Goal: Task Accomplishment & Management: Use online tool/utility

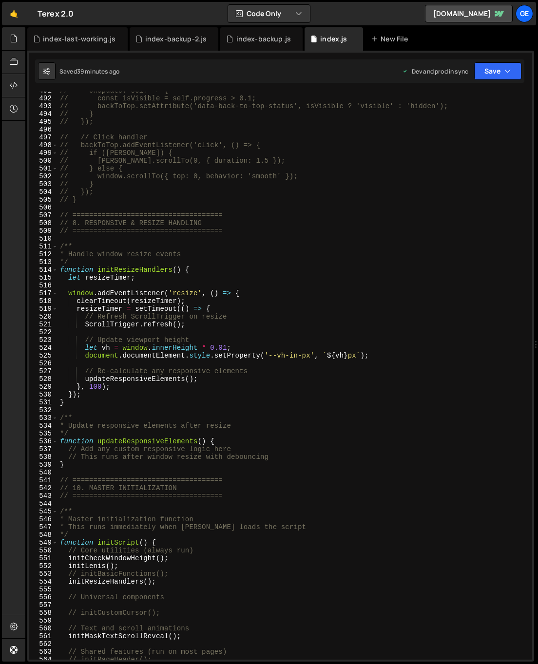
scroll to position [3900, 0]
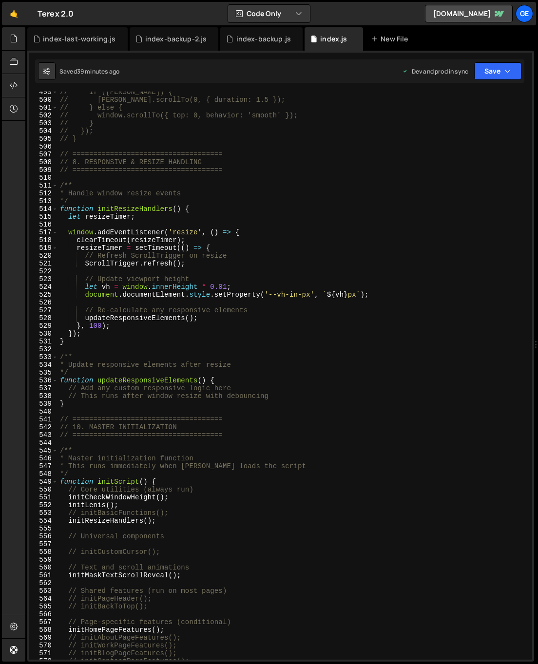
click at [217, 380] on div "// if ([PERSON_NAME]) { // [PERSON_NAME].scrollTo(0, { duration: 1.5 }); // } e…" at bounding box center [293, 379] width 470 height 583
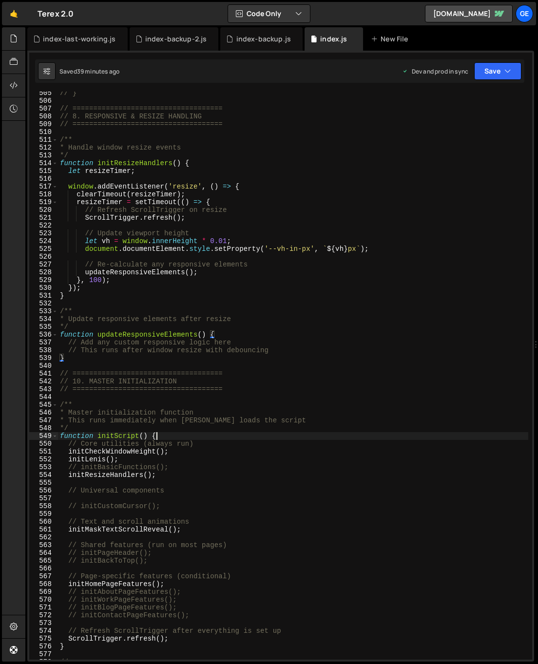
click at [167, 438] on div "// } // ==================================== // 8. RESPONSIVE & RESIZE HANDLING…" at bounding box center [293, 380] width 470 height 583
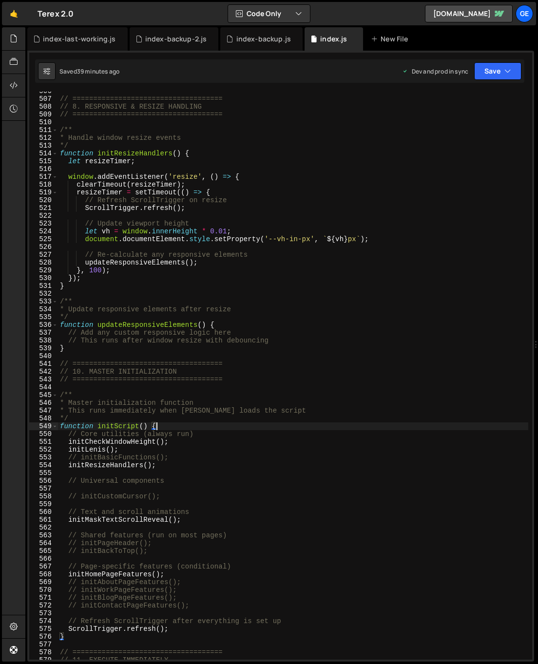
click at [177, 444] on div "// ==================================== // 8. RESPONSIVE & RESIZE HANDLING // =…" at bounding box center [293, 378] width 470 height 583
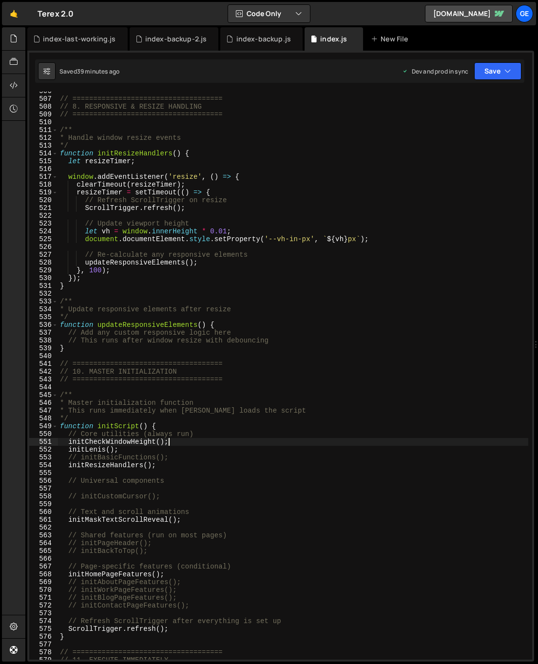
click at [201, 436] on div "// ==================================== // 8. RESPONSIVE & RESIZE HANDLING // =…" at bounding box center [293, 378] width 470 height 583
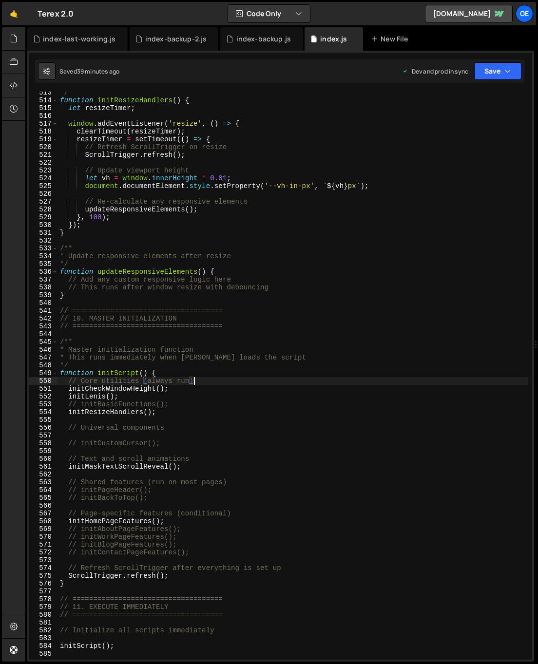
scroll to position [4040, 0]
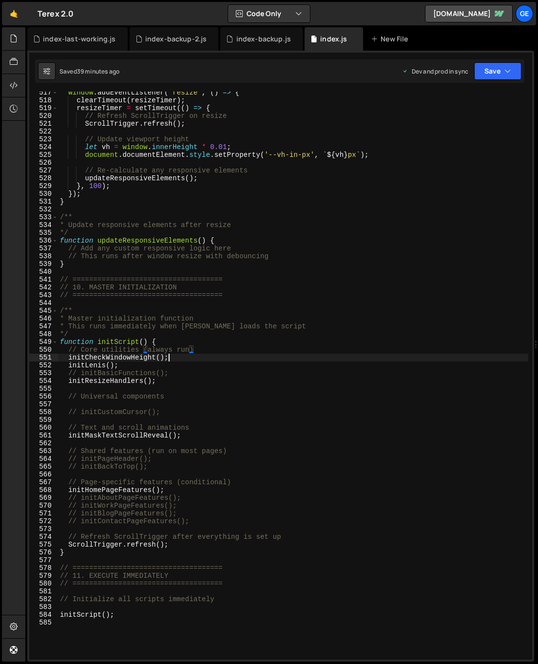
click at [188, 357] on div "window . addEventListener ( 'resize' , ( ) => { clearTimeout ( resizeTimer ) ; …" at bounding box center [293, 380] width 470 height 583
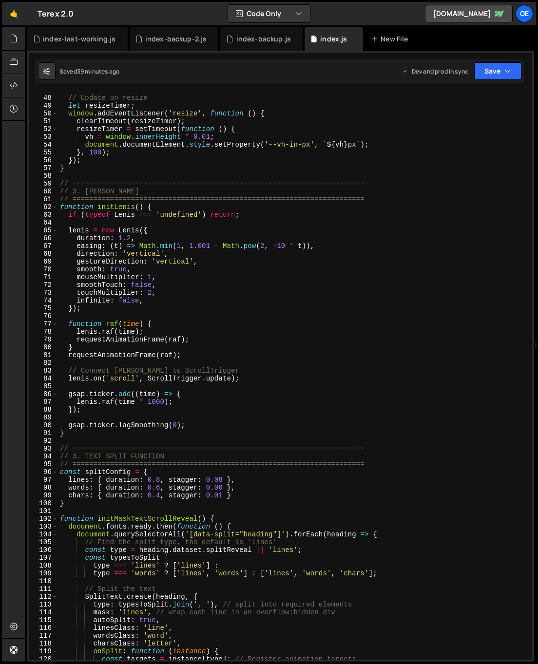
scroll to position [0, 0]
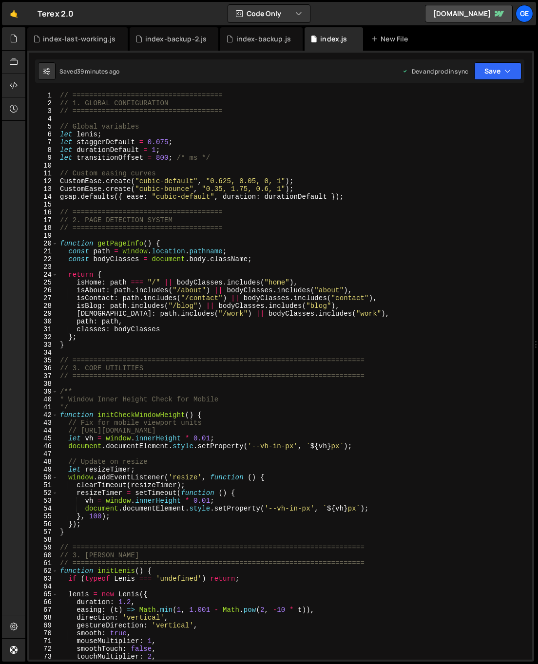
click at [110, 533] on div "// ==================================== // 1. GLOBAL CONFIGURATION // =========…" at bounding box center [293, 383] width 470 height 583
type textarea "}"
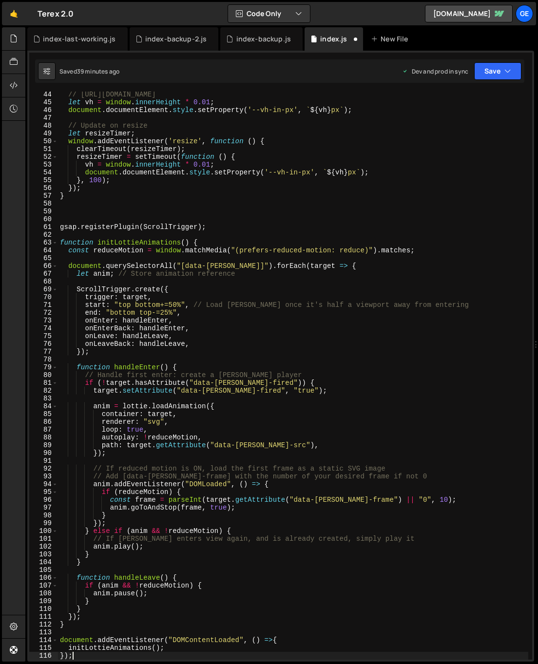
scroll to position [157, 0]
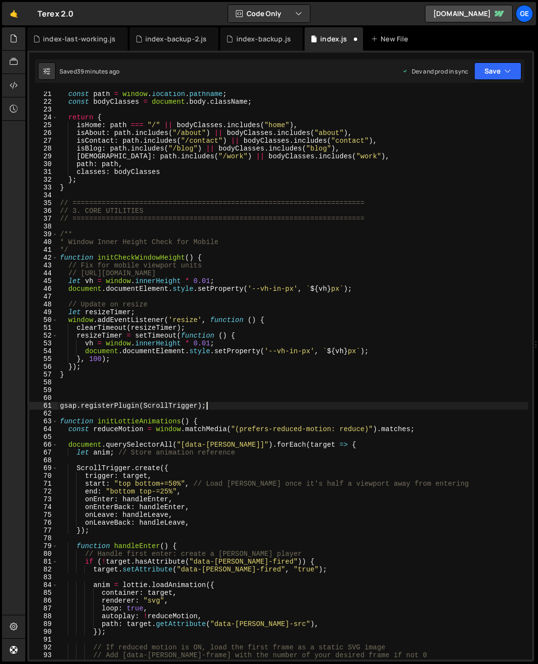
click at [223, 409] on div "const path = window . location . pathname ; const bodyClasses = document . body…" at bounding box center [293, 381] width 470 height 583
type textarea "gsap.registerPlugin(ScrollTrigger);"
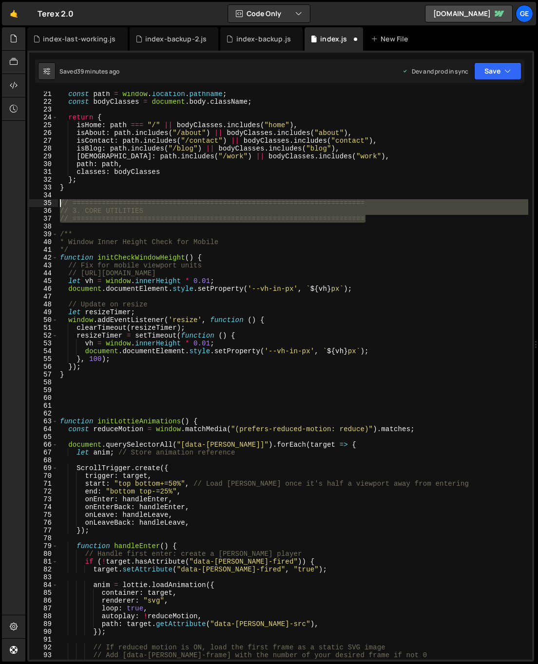
drag, startPoint x: 369, startPoint y: 219, endPoint x: 59, endPoint y: 203, distance: 310.2
click at [59, 203] on div "const path = window . location . pathname ; const bodyClasses = document . body…" at bounding box center [293, 381] width 470 height 583
click at [241, 245] on div "const path = window . location . pathname ; const bodyClasses = document . body…" at bounding box center [293, 381] width 470 height 583
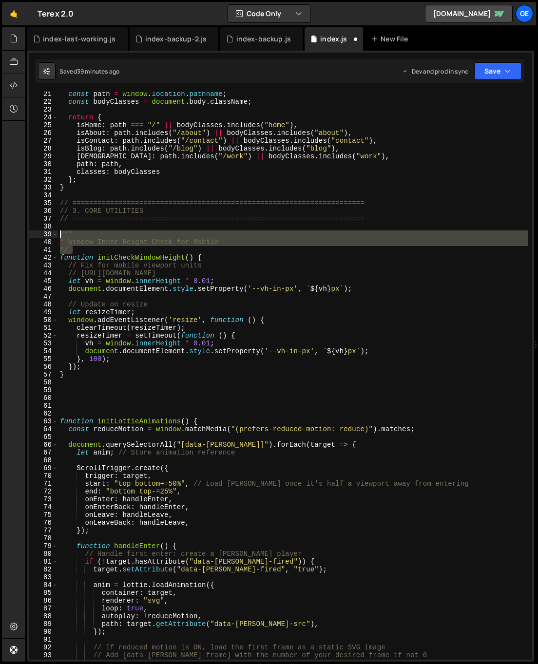
drag, startPoint x: 75, startPoint y: 249, endPoint x: 59, endPoint y: 231, distance: 23.9
click at [59, 231] on div "const path = window . location . pathname ; const bodyClasses = document . body…" at bounding box center [293, 381] width 470 height 583
type textarea "/** * Window Inner Height Check for Mobile"
click at [71, 407] on div "const path = window . location . pathname ; const bodyClasses = document . body…" at bounding box center [293, 381] width 470 height 583
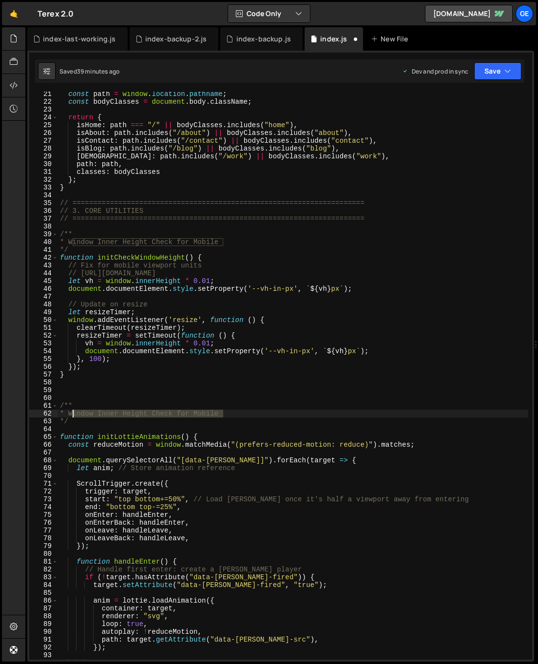
drag, startPoint x: 225, startPoint y: 413, endPoint x: 72, endPoint y: 415, distance: 152.9
click at [72, 415] on div "const path = window . location . pathname ; const bodyClasses = document . body…" at bounding box center [293, 381] width 470 height 583
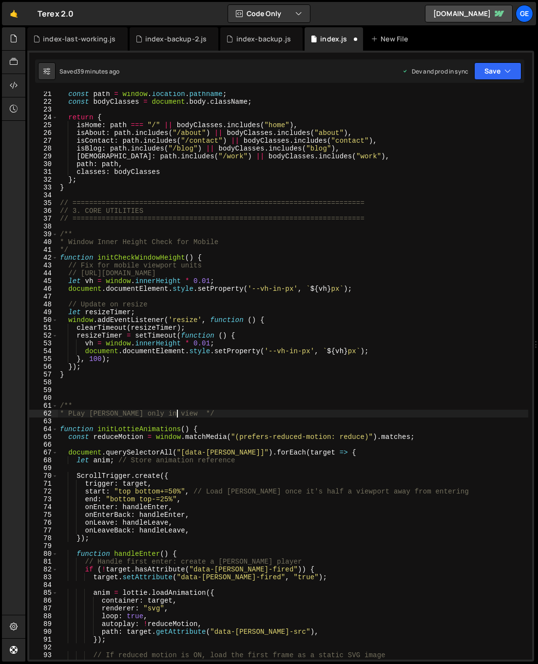
scroll to position [0, 8]
click at [62, 411] on div "const path = window . location . pathname ; const bodyClasses = document . body…" at bounding box center [293, 381] width 470 height 583
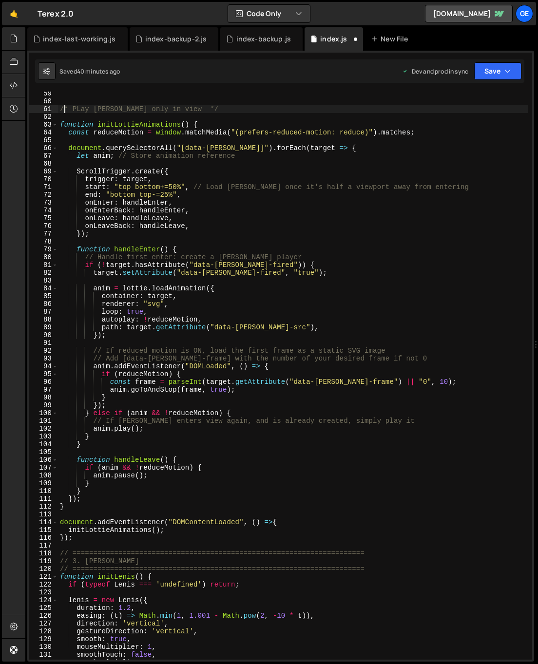
scroll to position [454, 0]
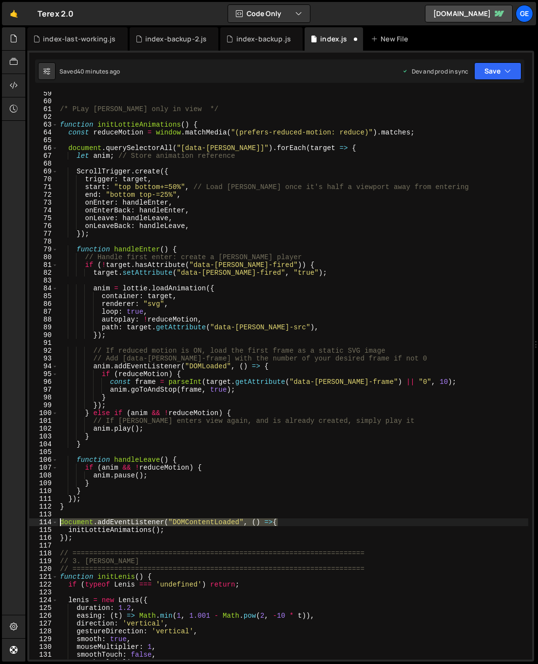
drag, startPoint x: 284, startPoint y: 521, endPoint x: 58, endPoint y: 522, distance: 226.0
click at [58, 522] on div "/* PLay [PERSON_NAME] only in view */ function initLottieAnimations ( ) { const…" at bounding box center [293, 381] width 470 height 583
type textarea "document.addEventListener("DOMContentLoaded", () =>{"
type textarea "});"
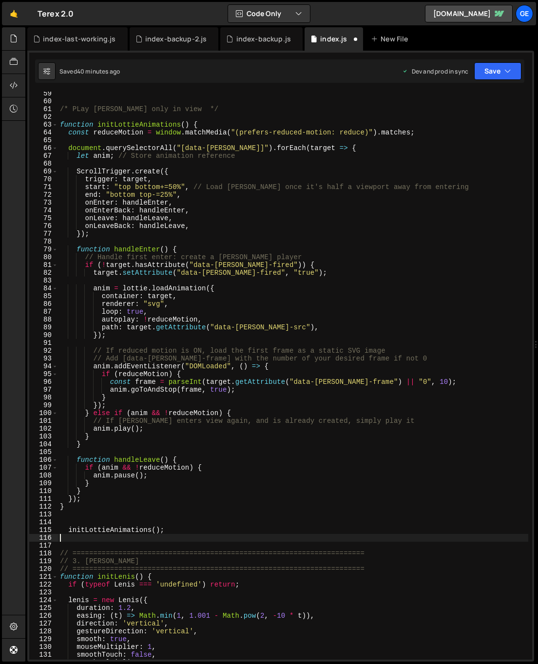
type textarea "initLottieAnimations();"
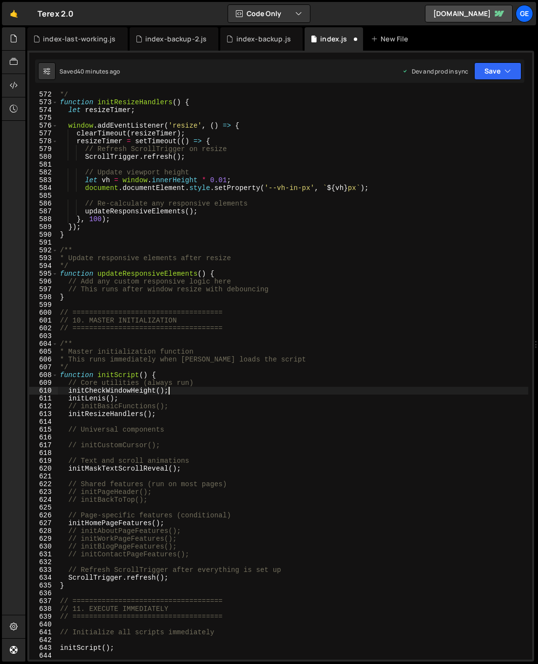
click at [175, 393] on div "*/ function initResizeHandlers ( ) { let resizeTimer ; window . addEventListene…" at bounding box center [293, 382] width 470 height 583
type textarea "initCheckWindowHeight();"
type textarea "initLottieAnimations();"
type textarea "initLenis();"
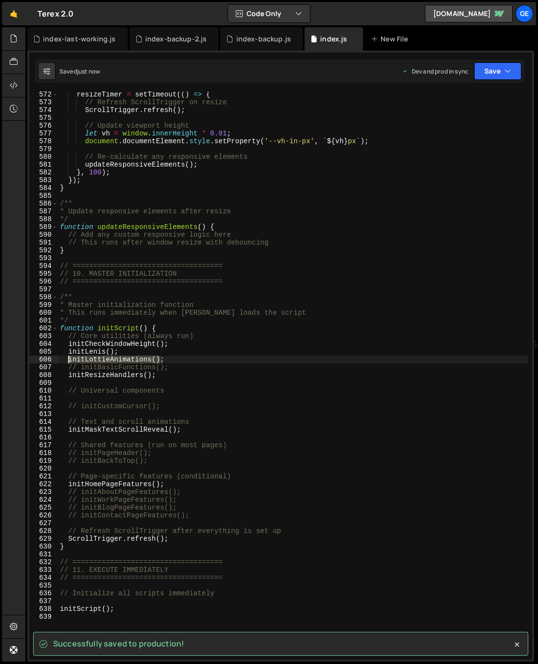
drag, startPoint x: 143, startPoint y: 358, endPoint x: 67, endPoint y: 362, distance: 75.6
click at [69, 361] on div "resizeTimer = setTimeout (( ) => { // Refresh ScrollTrigger on resize ScrollTri…" at bounding box center [293, 382] width 470 height 583
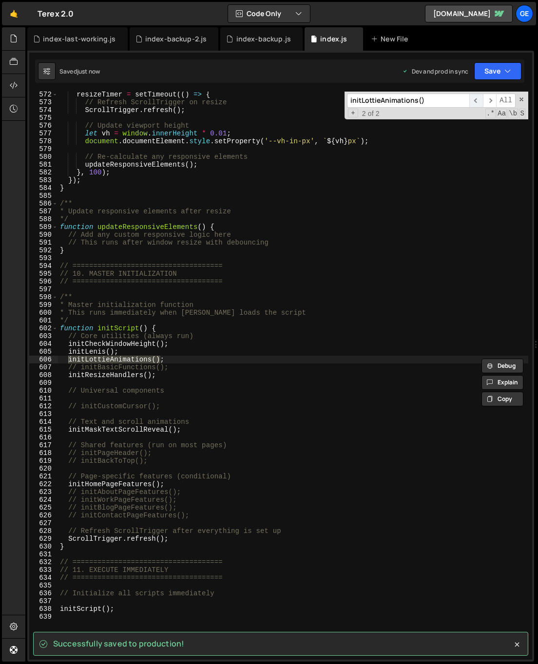
click at [474, 101] on span "​" at bounding box center [476, 101] width 14 height 14
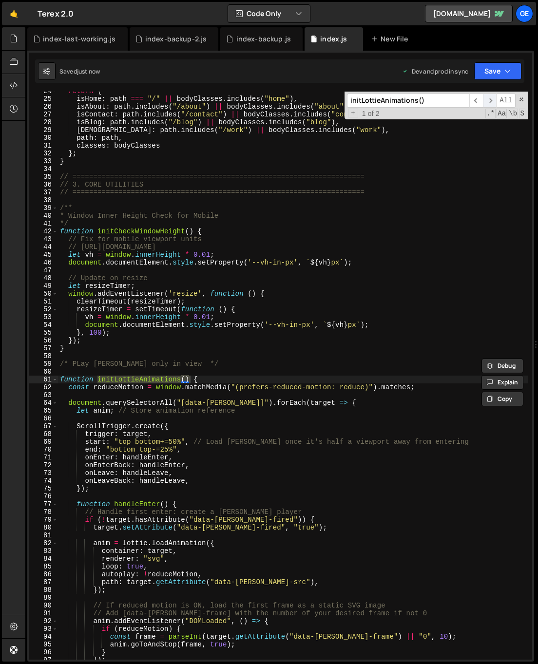
click at [487, 99] on span "​" at bounding box center [490, 101] width 14 height 14
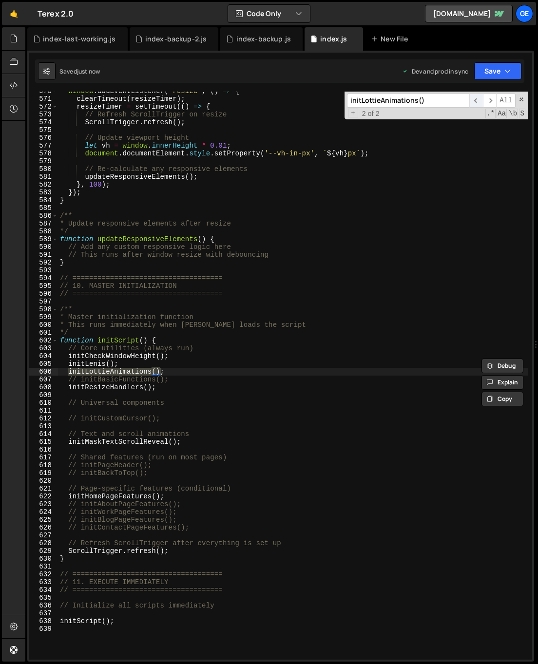
click at [474, 99] on span "​" at bounding box center [476, 101] width 14 height 14
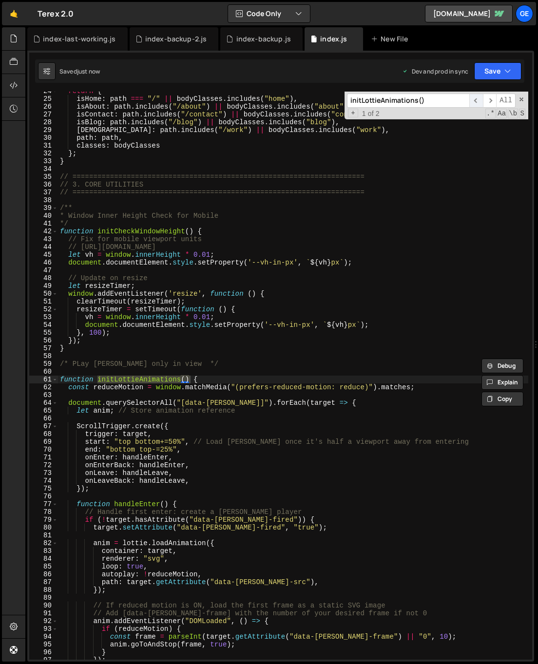
scroll to position [184, 0]
click at [217, 378] on div "return { isHome : path === "/" || bodyClasses . includes ( "home" ) , isAbout :…" at bounding box center [293, 378] width 470 height 583
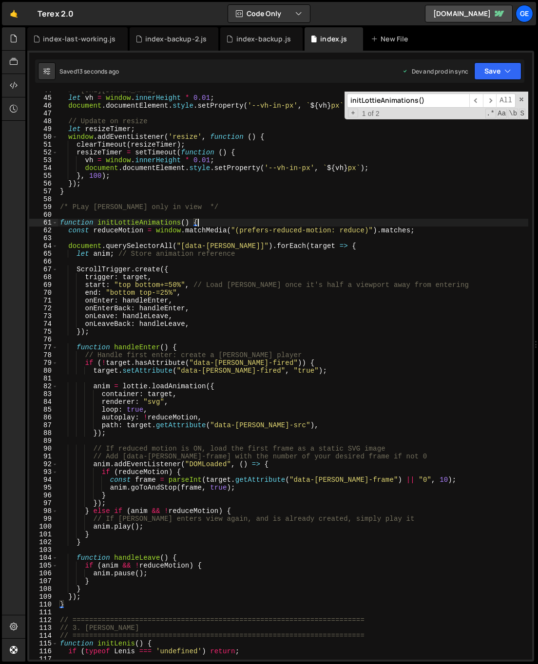
scroll to position [340, 0]
click at [208, 457] on div "// [URL][DOMAIN_NAME] let vh = window . innerHeight * 0.01 ; document . documen…" at bounding box center [293, 377] width 470 height 583
type textarea "// Add [data-[PERSON_NAME]-frame] with the number of your desired frame if not 0"
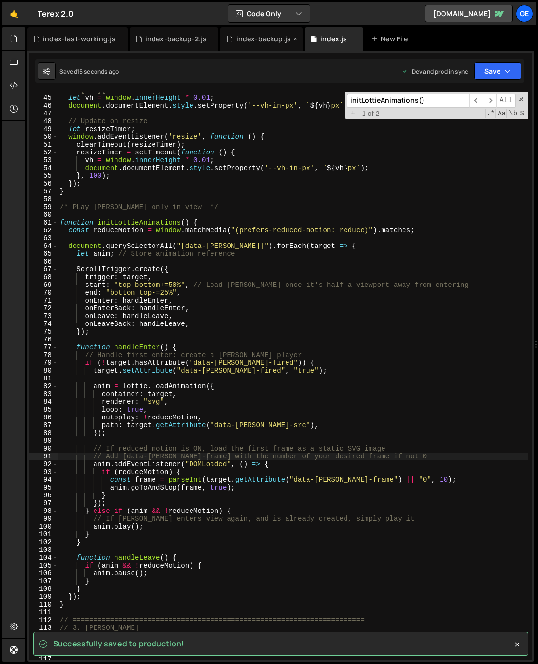
click at [292, 37] on icon at bounding box center [295, 39] width 7 height 10
click at [207, 38] on icon at bounding box center [210, 39] width 7 height 10
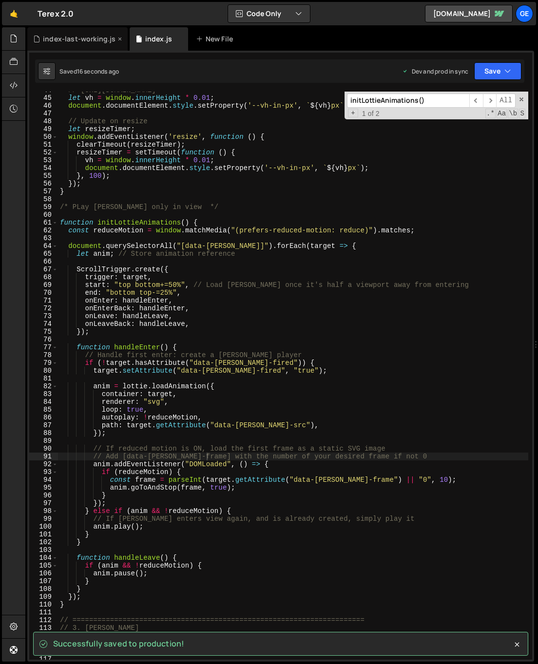
click at [117, 37] on icon at bounding box center [119, 39] width 7 height 10
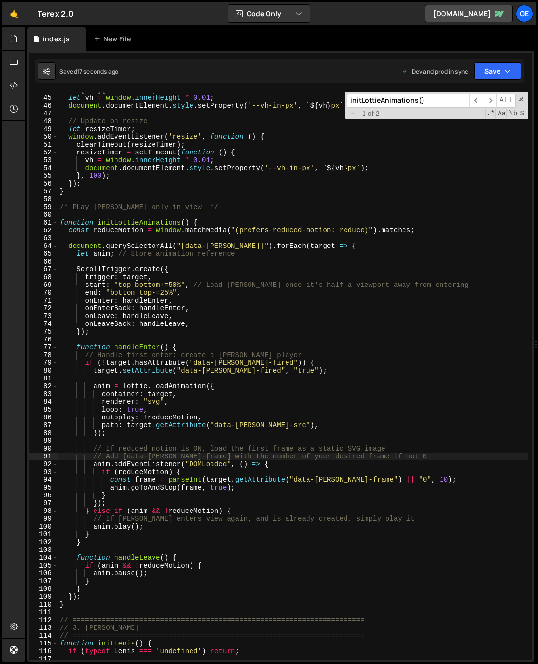
click at [229, 343] on div "// [URL][DOMAIN_NAME] let vh = window . innerHeight * 0.01 ; document . documen…" at bounding box center [293, 377] width 470 height 583
click at [298, 322] on div "// [URL][DOMAIN_NAME] let vh = window . innerHeight * 0.01 ; document . documen…" at bounding box center [293, 377] width 470 height 583
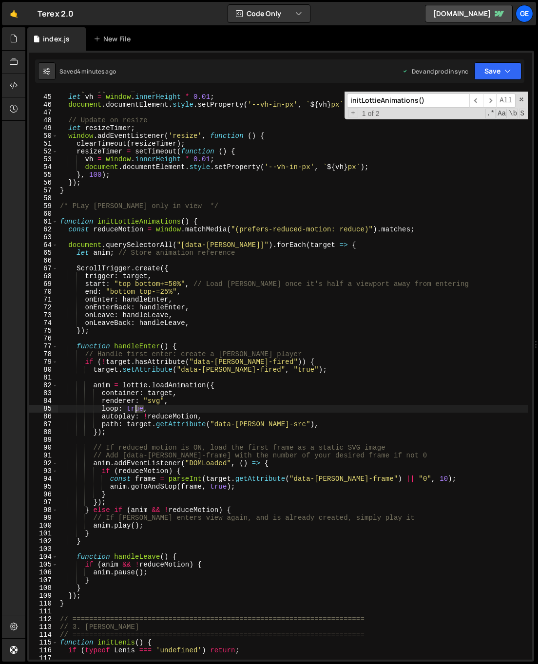
scroll to position [341, 0]
drag, startPoint x: 142, startPoint y: 408, endPoint x: 128, endPoint y: 407, distance: 14.6
click at [128, 407] on div "// [URL][DOMAIN_NAME] let vh = window . innerHeight * 0.01 ; document . documen…" at bounding box center [293, 376] width 470 height 583
click at [139, 409] on div "// [URL][DOMAIN_NAME] let vh = window . innerHeight * 0.01 ; document . documen…" at bounding box center [293, 376] width 470 height 583
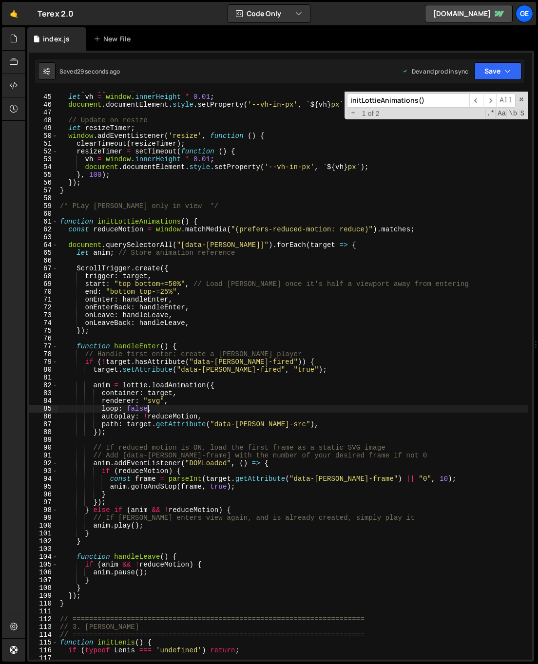
click at [139, 409] on div "// [URL][DOMAIN_NAME] let vh = window . innerHeight * 0.01 ; document . documen…" at bounding box center [293, 376] width 470 height 583
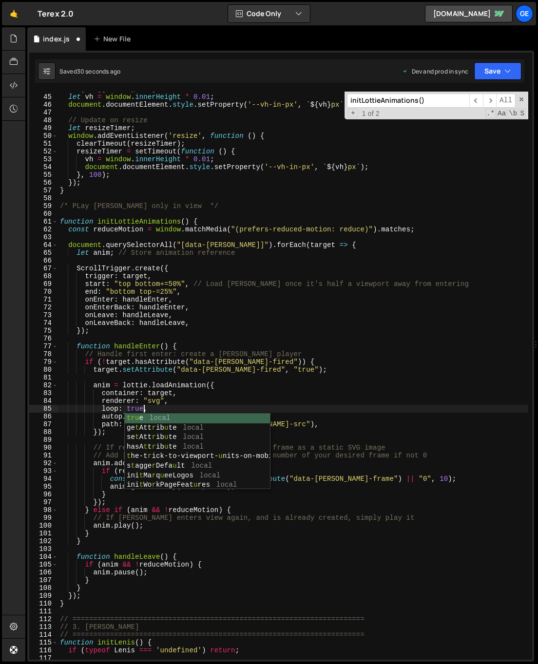
scroll to position [0, 5]
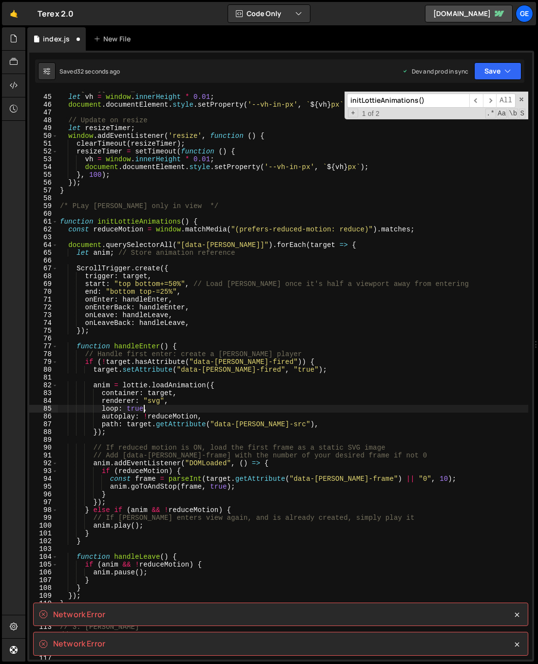
click at [151, 411] on div "// [URL][DOMAIN_NAME] let vh = window . innerHeight * 0.01 ; document . documen…" at bounding box center [293, 376] width 470 height 583
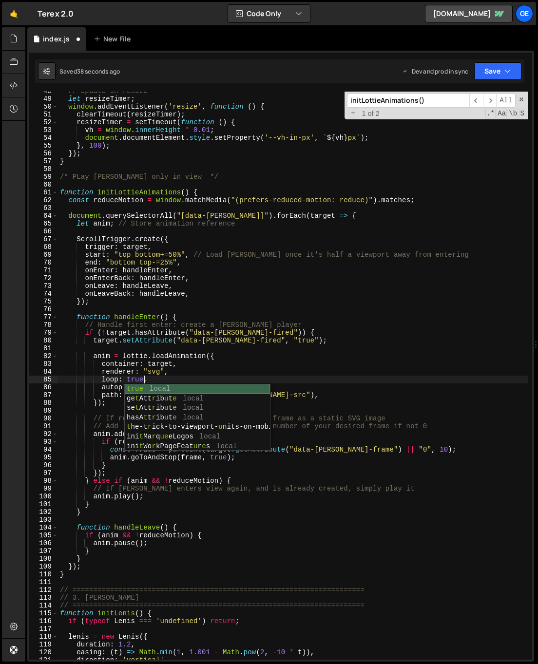
click at [157, 390] on div "true local ge t Att r ib u t e local se t Att r ib u t e local hasA t t r ib u …" at bounding box center [197, 427] width 145 height 86
click at [157, 390] on div "// Update on resize let resizeTimer ; window . addEventListener ( 'resize' , fu…" at bounding box center [293, 378] width 470 height 583
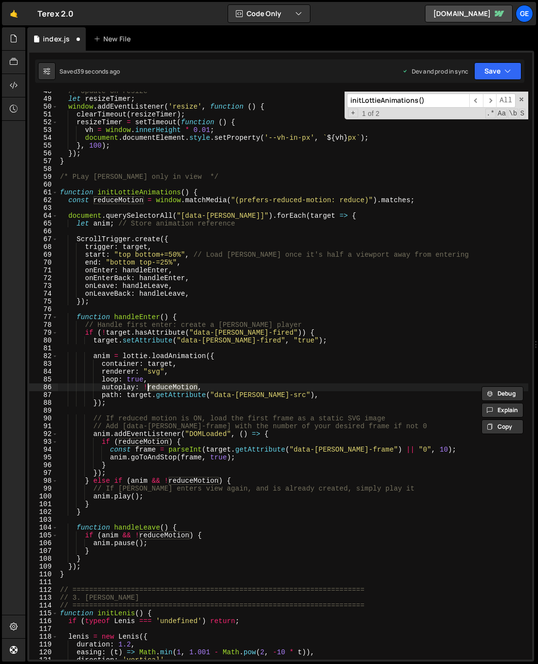
click at [161, 379] on div "// Update on resize let resizeTimer ; window . addEventListener ( 'resize' , fu…" at bounding box center [293, 378] width 470 height 583
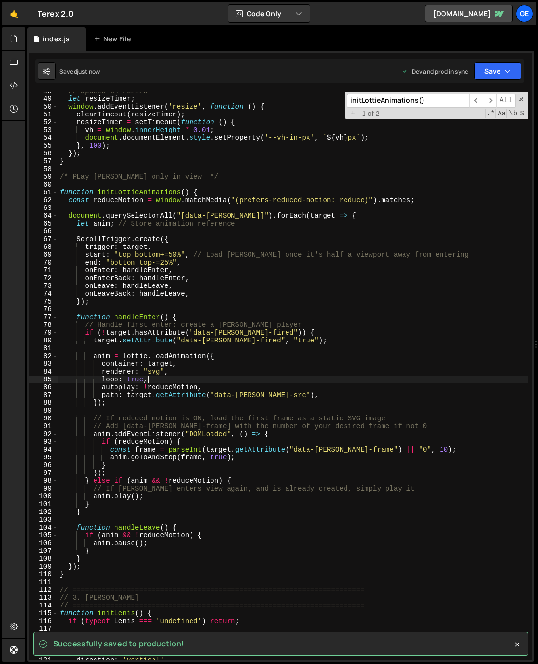
type textarea "loop: true,"
